Goal: Find specific page/section: Find specific page/section

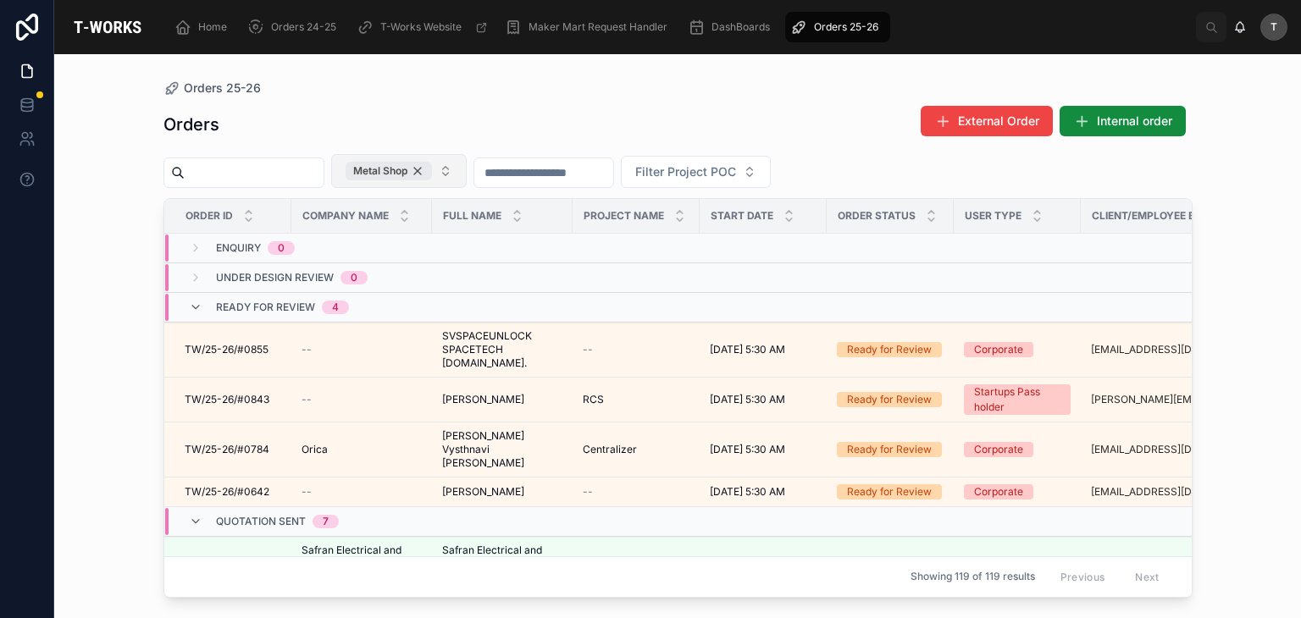
click at [432, 173] on div "Metal Shop" at bounding box center [389, 171] width 86 height 19
click at [432, 173] on span "Metal Shop" at bounding box center [389, 171] width 86 height 19
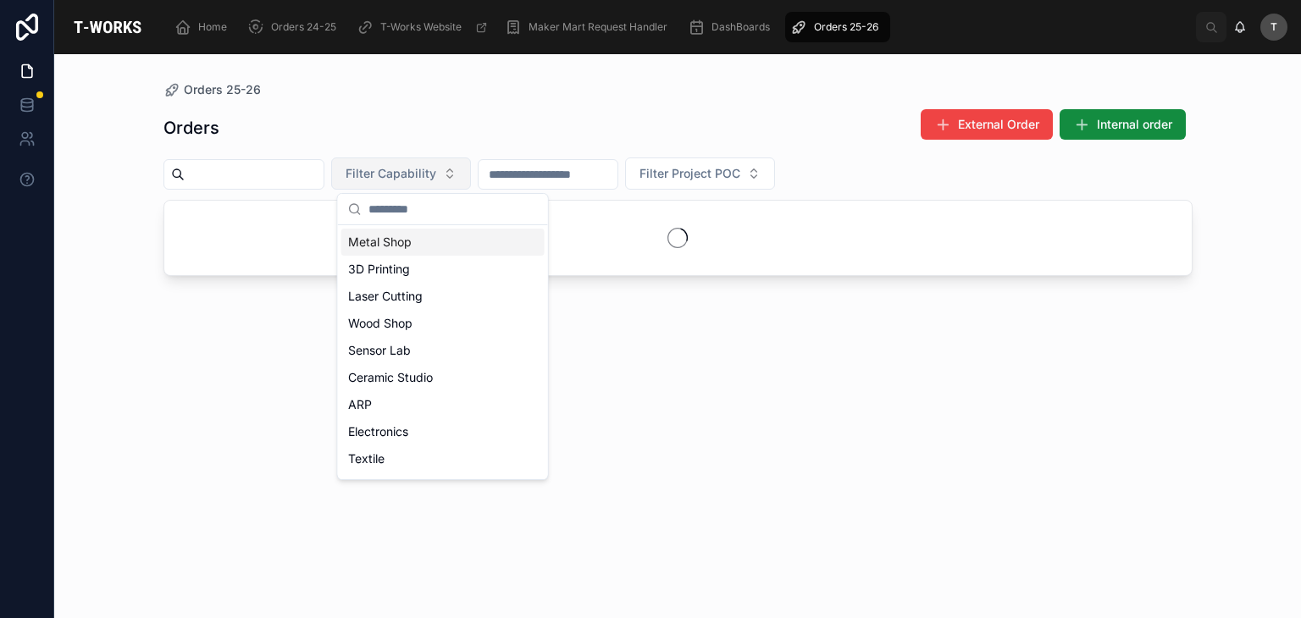
drag, startPoint x: 397, startPoint y: 252, endPoint x: 406, endPoint y: 217, distance: 35.8
click at [396, 252] on div "Metal Shop" at bounding box center [442, 242] width 203 height 27
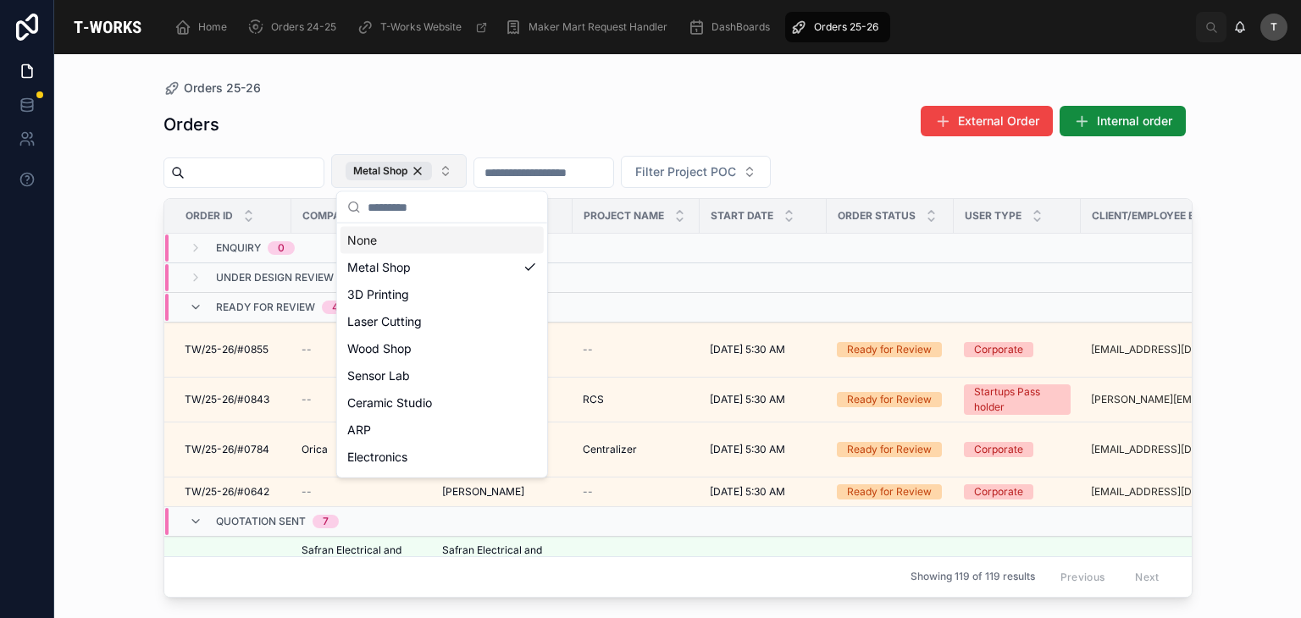
click at [428, 111] on div "Orders External Order Internal order" at bounding box center [678, 124] width 1029 height 39
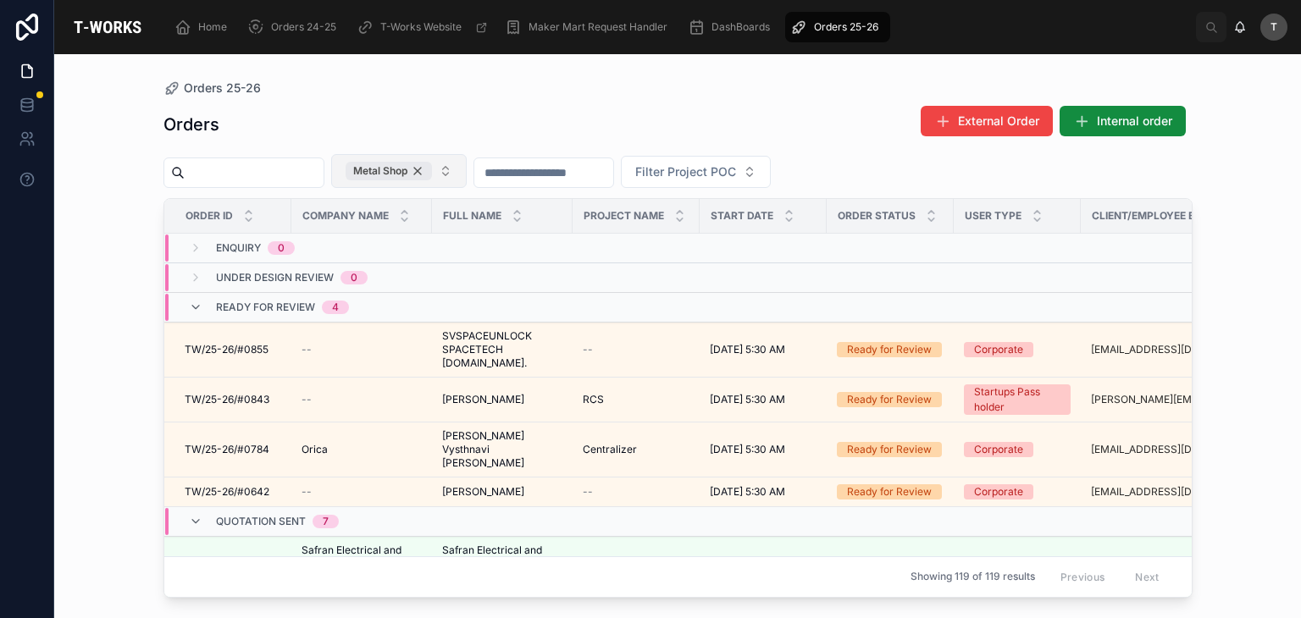
click at [432, 168] on div "Metal Shop" at bounding box center [389, 171] width 86 height 19
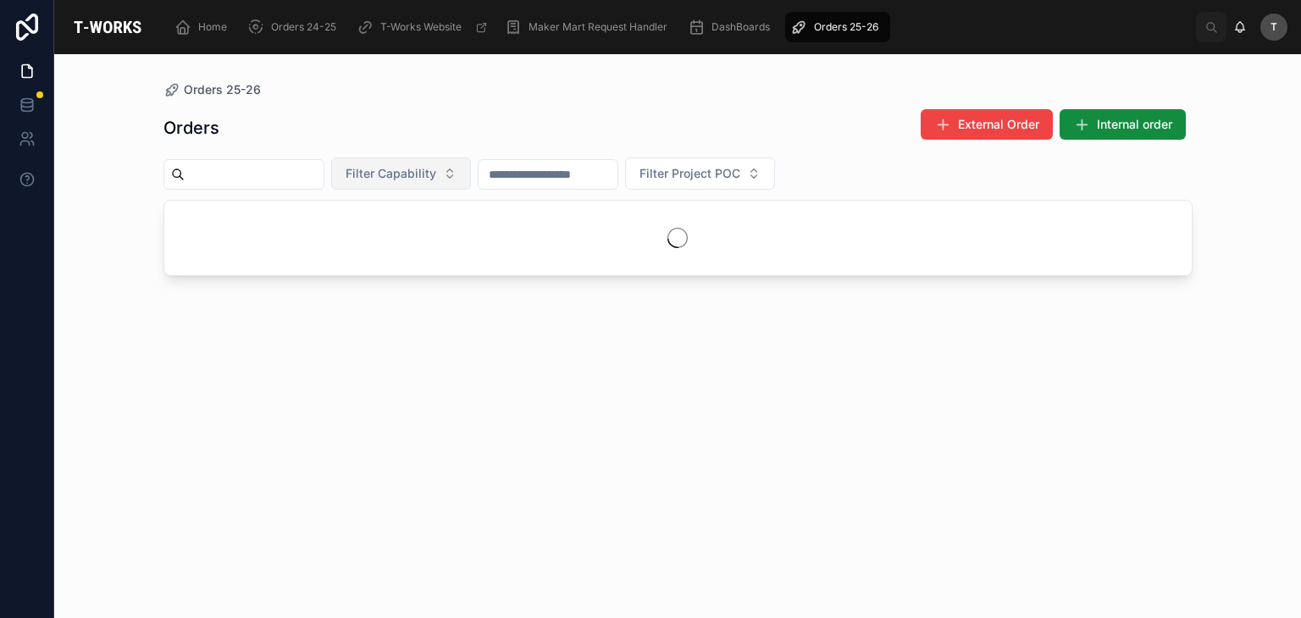
click at [436, 168] on span "Filter Capability" at bounding box center [391, 173] width 91 height 17
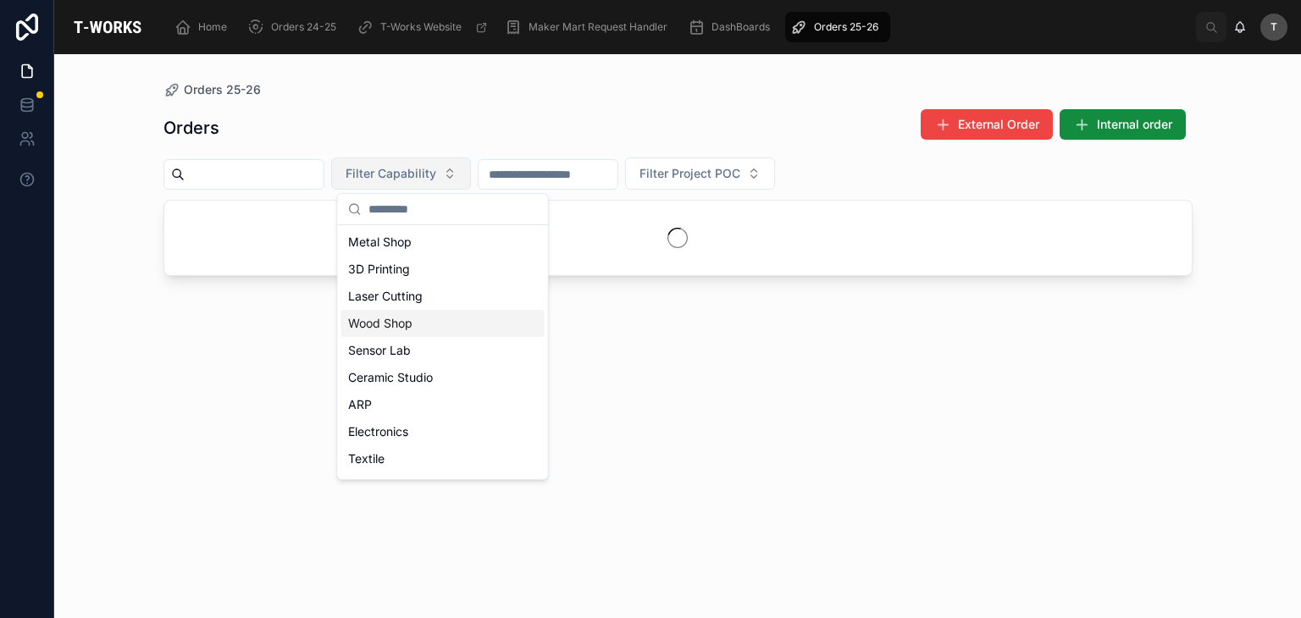
drag, startPoint x: 392, startPoint y: 321, endPoint x: 410, endPoint y: 205, distance: 117.4
click at [393, 320] on div "Wood Shop" at bounding box center [442, 323] width 203 height 27
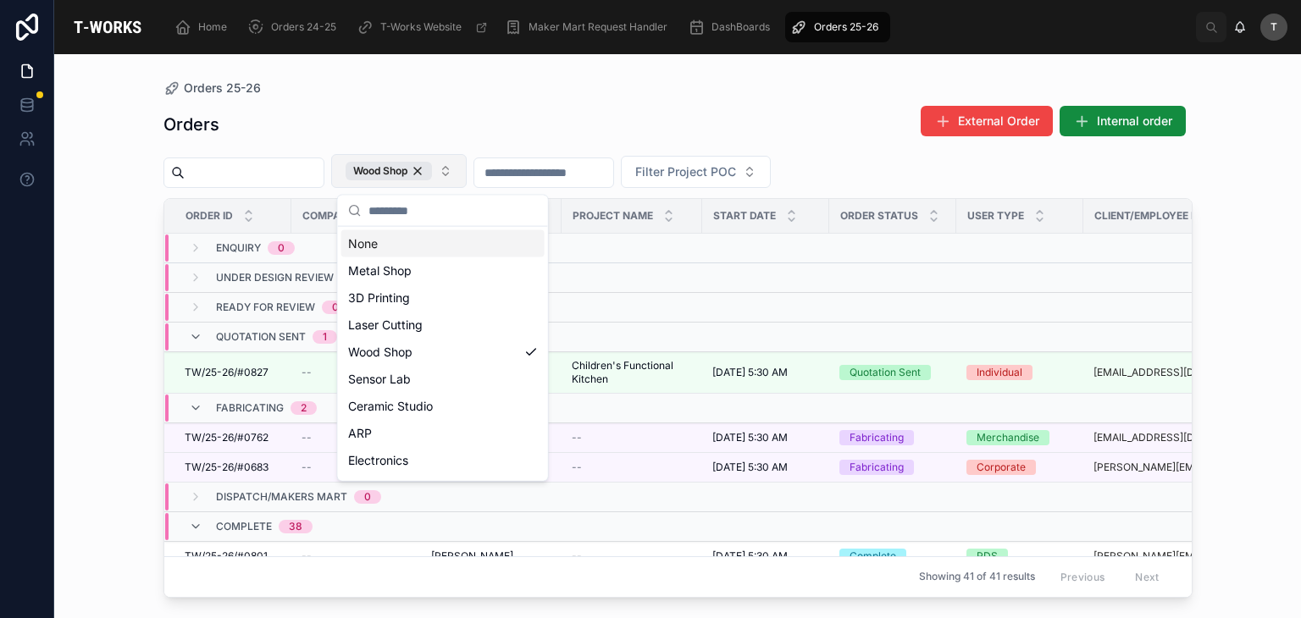
click at [420, 97] on div "Orders External Order Internal order Wood Shop Filter Project POC Order ID Comp…" at bounding box center [678, 346] width 1029 height 503
